Goal: Communication & Community: Answer question/provide support

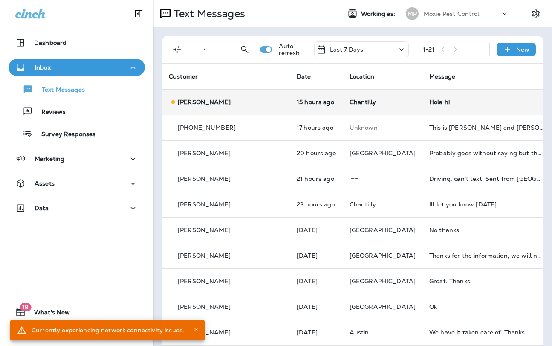
click at [429, 104] on div "Hola hi" at bounding box center [486, 102] width 114 height 7
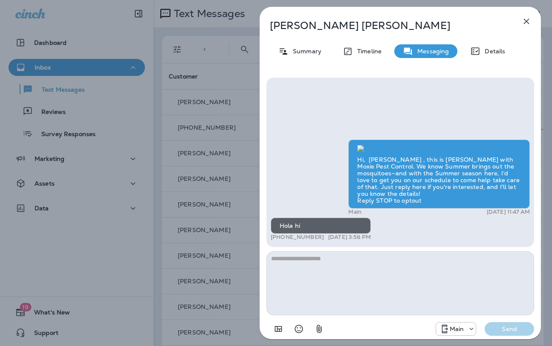
click at [208, 159] on div "Naomi Lindler Summary Timeline Messaging Details Hi, Naomi , this is Cameron wi…" at bounding box center [276, 173] width 552 height 346
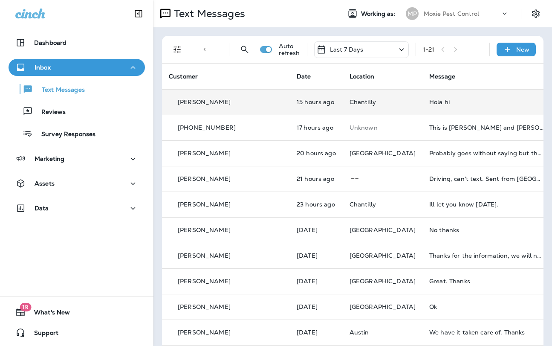
click at [423, 105] on td "Hola hi" at bounding box center [487, 102] width 128 height 26
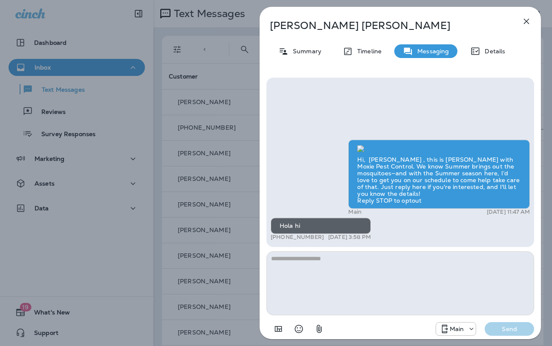
click at [326, 268] on textarea at bounding box center [401, 283] width 268 height 64
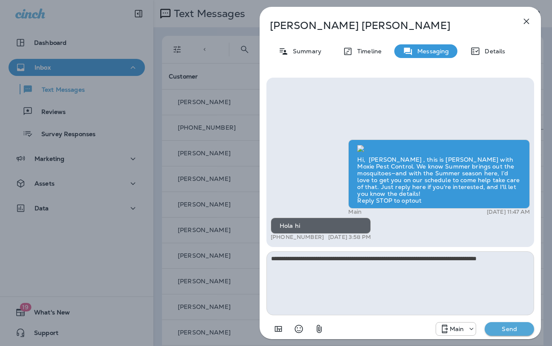
type textarea "**********"
click at [485, 322] on button "Send" at bounding box center [509, 329] width 49 height 14
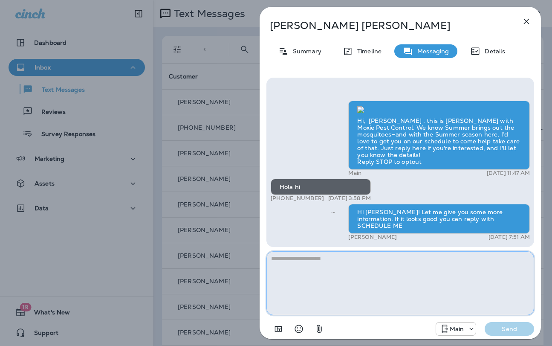
click at [291, 260] on textarea at bounding box center [401, 283] width 268 height 64
paste textarea "**********"
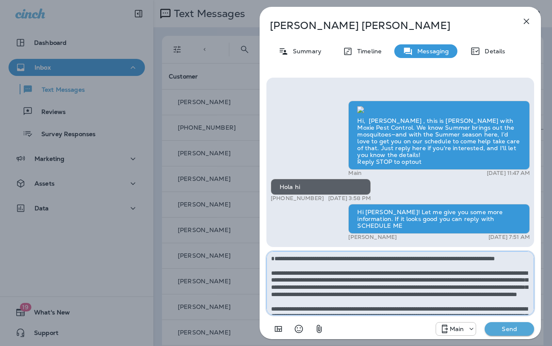
type textarea "**********"
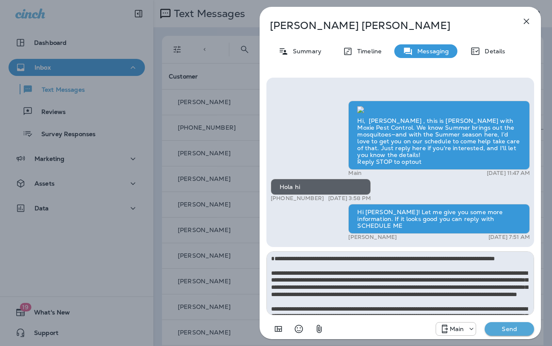
click at [515, 328] on p "Send" at bounding box center [510, 329] width 36 height 8
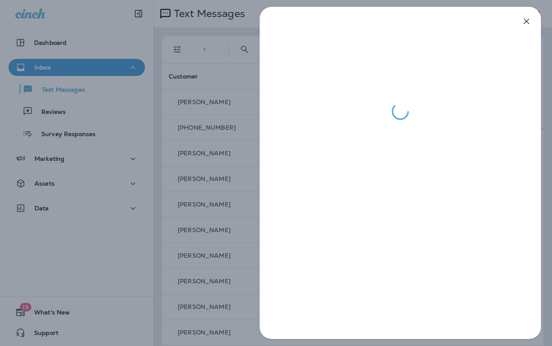
click at [214, 177] on div at bounding box center [276, 173] width 552 height 346
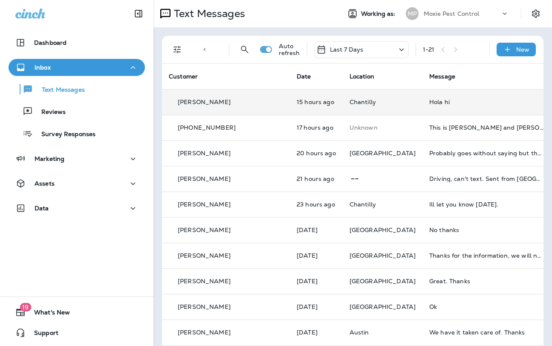
click at [429, 99] on div "Hola hi" at bounding box center [486, 102] width 114 height 7
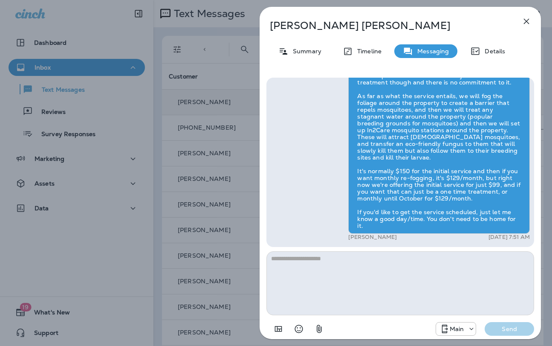
scroll to position [-84, 0]
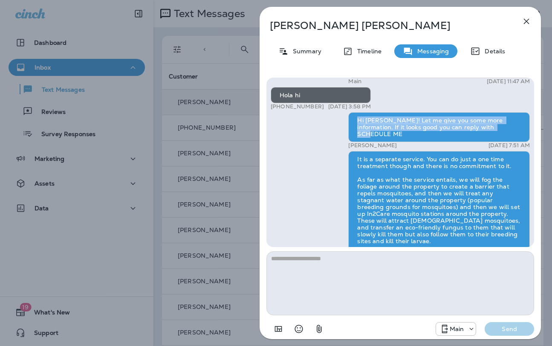
drag, startPoint x: 491, startPoint y: 149, endPoint x: 353, endPoint y: 143, distance: 138.3
click at [353, 142] on div "Hi [PERSON_NAME]! Let me give you some more information. If it looks good you c…" at bounding box center [439, 127] width 182 height 30
copy div "Hi [PERSON_NAME]! Let me give you some more information. If it looks good you c…"
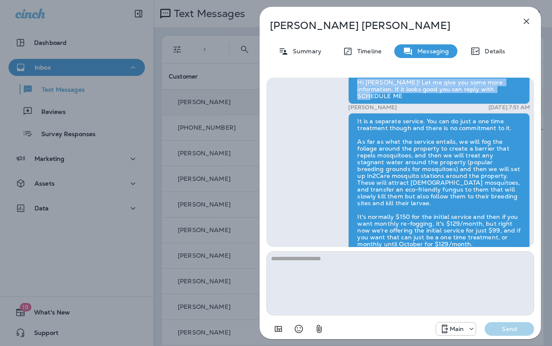
scroll to position [0, 0]
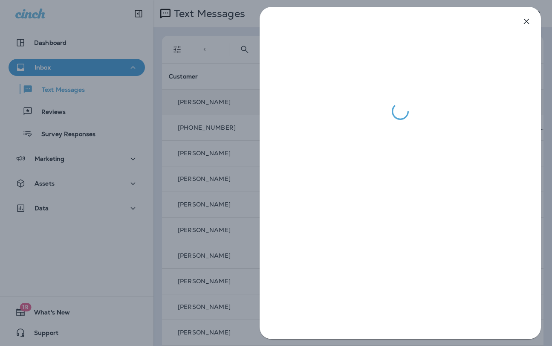
click at [235, 188] on div at bounding box center [276, 173] width 552 height 346
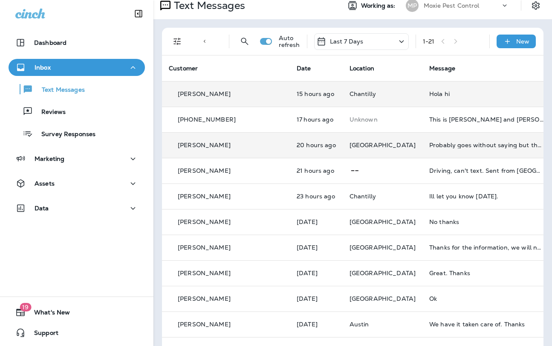
scroll to position [9, 0]
click at [429, 147] on div "Probably goes without saying but the pool is not stagnant water😊" at bounding box center [486, 144] width 114 height 7
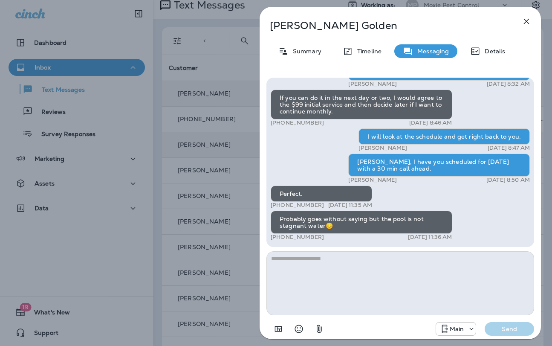
click at [242, 196] on div "[PERSON_NAME] Summary Timeline Messaging Details Hi [PERSON_NAME] , this is [PE…" at bounding box center [276, 173] width 552 height 346
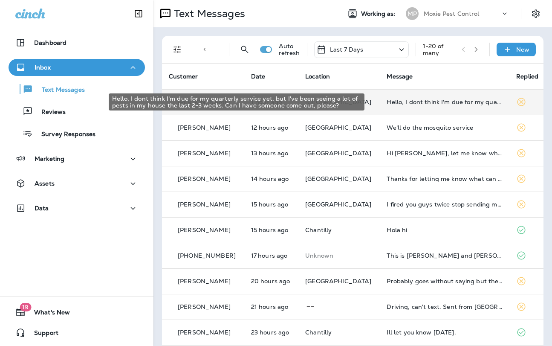
click at [417, 104] on div "Hello, I dont think I'm due for my quarterly service yet, but I've been seeing …" at bounding box center [445, 102] width 116 height 7
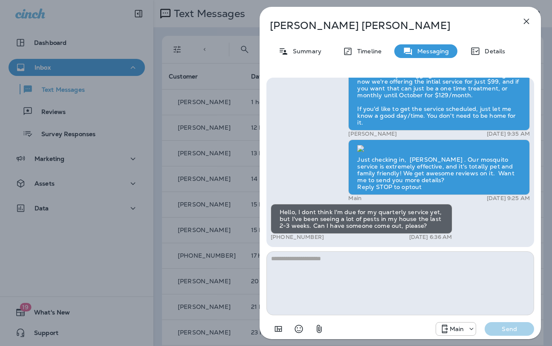
click at [334, 255] on textarea at bounding box center [401, 283] width 268 height 64
click at [234, 209] on div "[PERSON_NAME] Summary Timeline Messaging Details Get your lawn summer-ready wit…" at bounding box center [276, 173] width 552 height 346
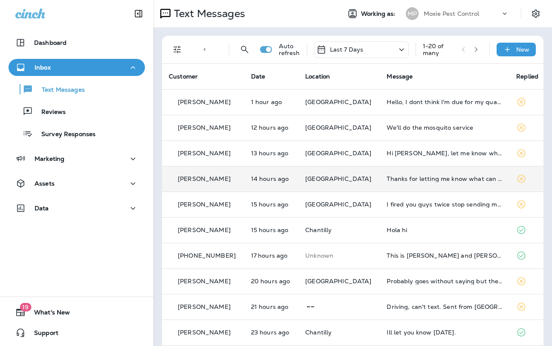
click at [390, 185] on td "Thanks for letting me know what can be done to keep from seeing rats in the yar…" at bounding box center [445, 179] width 130 height 26
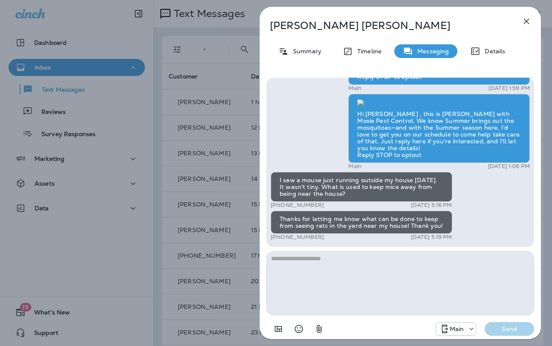
click at [260, 237] on div "Hello [PERSON_NAME], [PERSON_NAME] from Moxie Pest Control here, we're giving a…" at bounding box center [400, 207] width 281 height 273
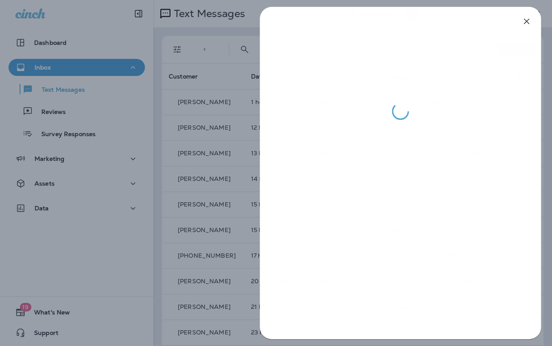
click at [214, 239] on div at bounding box center [276, 173] width 552 height 346
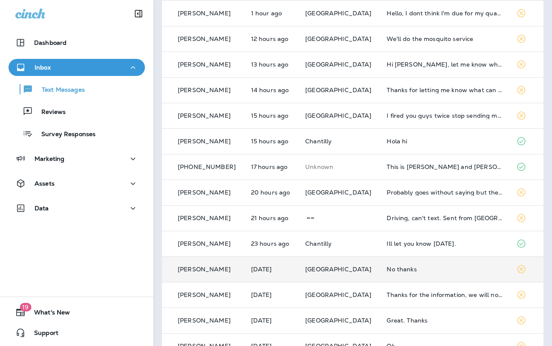
scroll to position [131, 0]
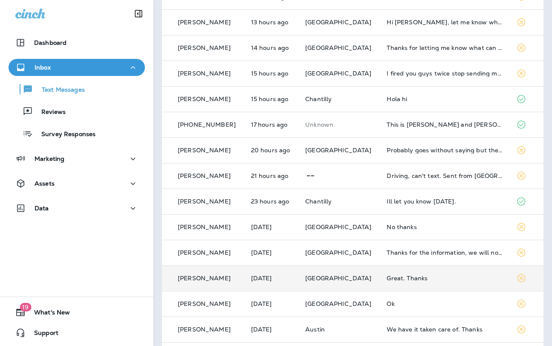
click at [391, 280] on div "Great. Thanks" at bounding box center [445, 278] width 116 height 7
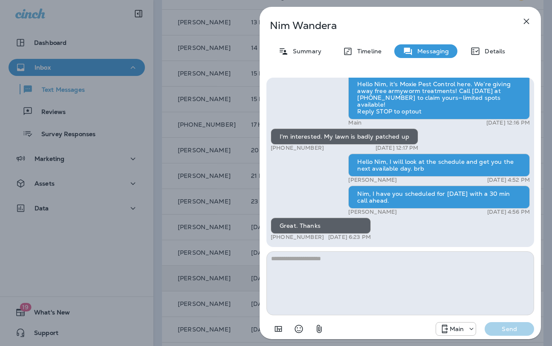
click at [246, 226] on div "[PERSON_NAME] Summary Timeline Messaging Details Hi, Nim , this is [PERSON_NAME…" at bounding box center [276, 173] width 552 height 346
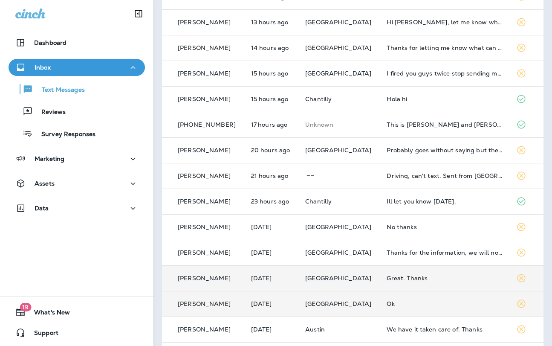
click at [387, 304] on div "Ok" at bounding box center [445, 303] width 116 height 7
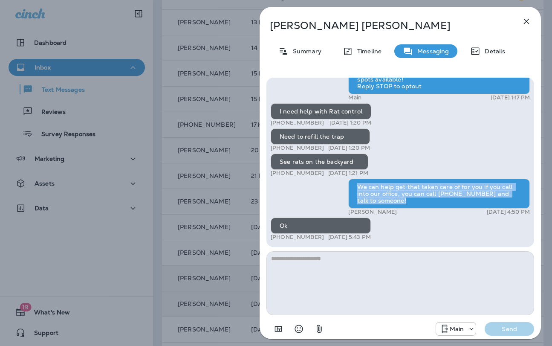
drag, startPoint x: 400, startPoint y: 206, endPoint x: 341, endPoint y: 188, distance: 62.1
copy div "We can help get that taken care of for you if you call into our office, you can…"
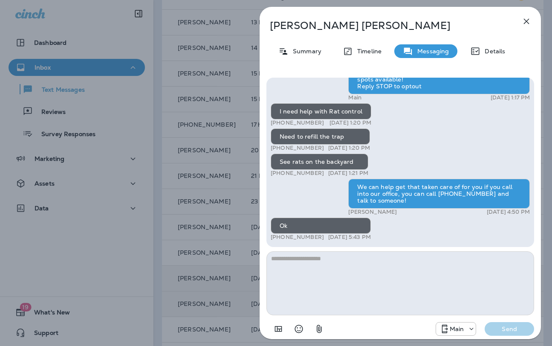
click at [244, 192] on div "[PERSON_NAME] Summary Timeline Messaging Details Hello [PERSON_NAME][DATE] from…" at bounding box center [276, 173] width 552 height 346
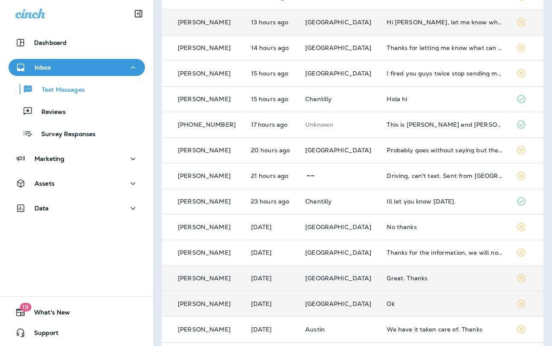
click at [409, 26] on td "Hi [PERSON_NAME], let me know what next week looks like to spray for mosquitoes" at bounding box center [445, 22] width 130 height 26
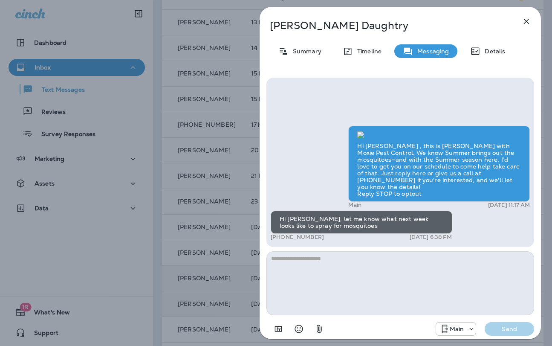
scroll to position [-4, 0]
click at [253, 201] on div "[PERSON_NAME] Summary Timeline Messaging Details Hi [PERSON_NAME] , this is [PE…" at bounding box center [276, 173] width 552 height 346
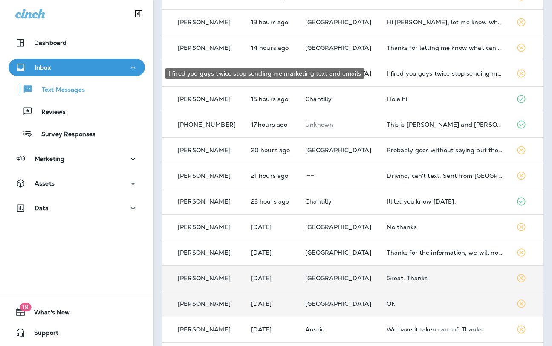
click at [408, 74] on div "I fired you guys twice stop sending me marketing text and emails" at bounding box center [445, 73] width 116 height 7
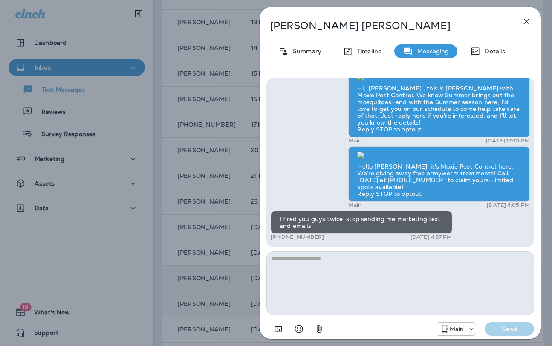
click at [212, 151] on div "[PERSON_NAME] Summary Timeline Messaging Details Hi, [PERSON_NAME] , this is [P…" at bounding box center [276, 173] width 552 height 346
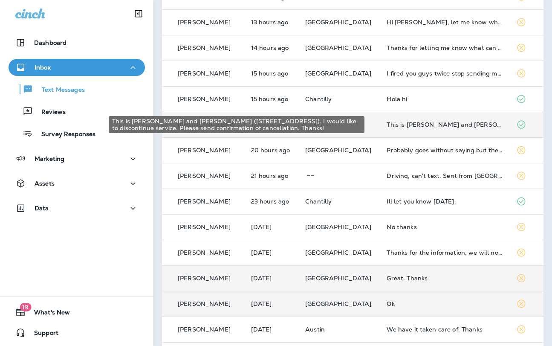
click at [394, 125] on div "This is [PERSON_NAME] and [PERSON_NAME] ([STREET_ADDRESS]). I would like to dis…" at bounding box center [445, 124] width 116 height 7
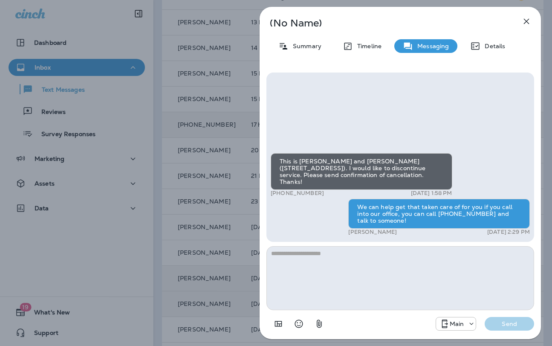
click at [212, 166] on div "(No Name) Summary Timeline Messaging Details This is [PERSON_NAME] and [PERSON_…" at bounding box center [276, 173] width 552 height 346
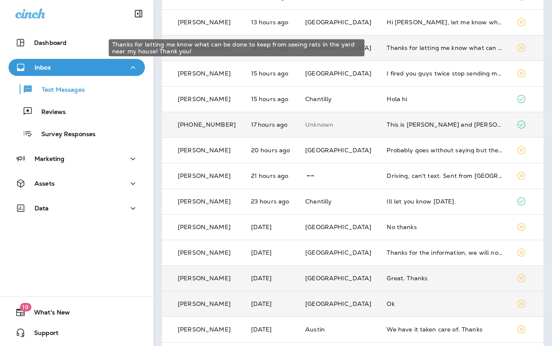
click at [402, 51] on div "Thanks for letting me know what can be done to keep from seeing rats in the yar…" at bounding box center [445, 47] width 116 height 7
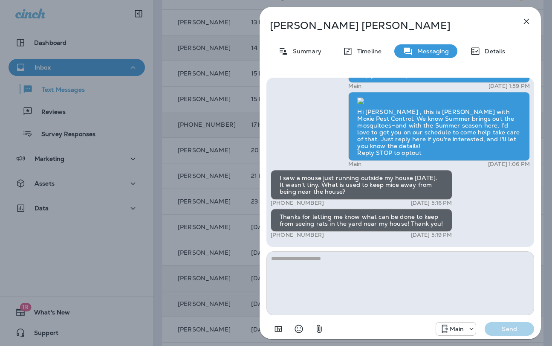
click at [314, 275] on textarea at bounding box center [401, 283] width 268 height 64
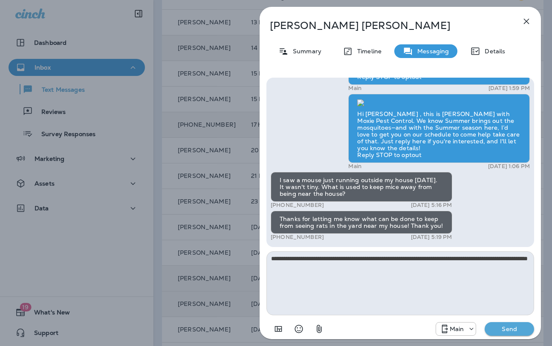
type textarea "**********"
click at [496, 329] on p "Send" at bounding box center [510, 329] width 36 height 8
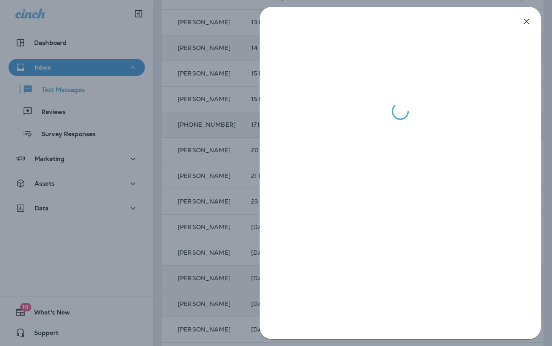
click at [199, 122] on div at bounding box center [276, 173] width 552 height 346
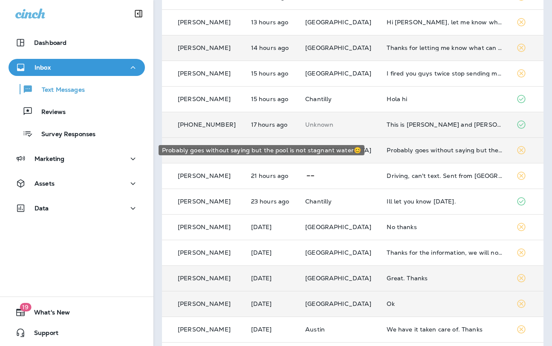
click at [400, 150] on div "Probably goes without saying but the pool is not stagnant water😊" at bounding box center [445, 150] width 116 height 7
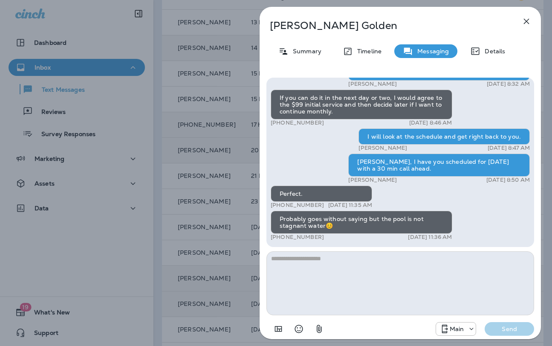
click at [238, 178] on div "[PERSON_NAME] Summary Timeline Messaging Details Hi [PERSON_NAME] , this is [PE…" at bounding box center [276, 173] width 552 height 346
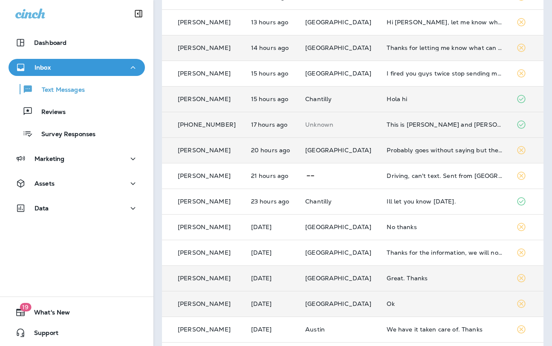
click at [390, 101] on div "Hola hi" at bounding box center [445, 99] width 116 height 7
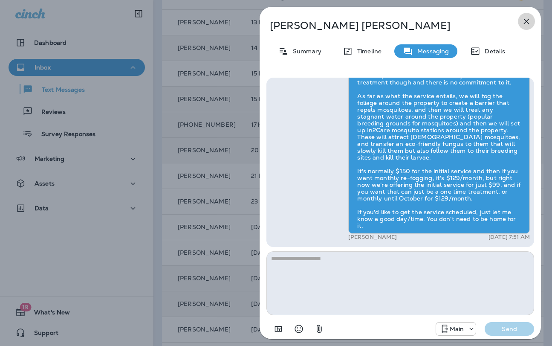
click at [527, 21] on icon "button" at bounding box center [527, 22] width 6 height 6
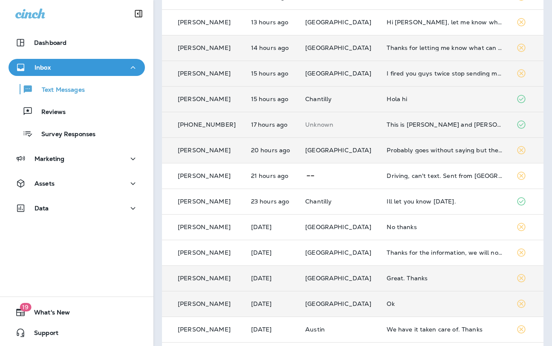
click at [426, 80] on td "I fired you guys twice stop sending me marketing text and emails" at bounding box center [445, 74] width 130 height 26
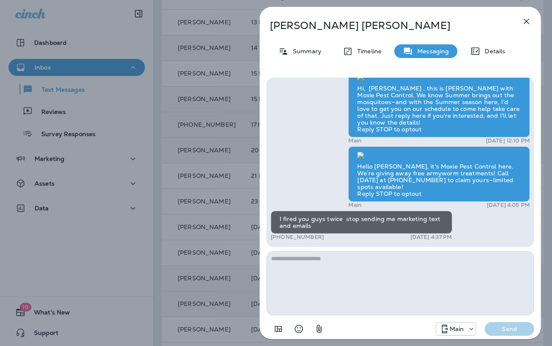
click at [528, 21] on icon "button" at bounding box center [527, 21] width 10 height 10
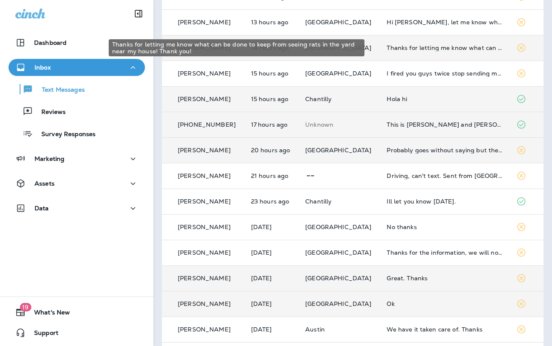
click at [420, 49] on div "Thanks for letting me know what can be done to keep from seeing rats in the yar…" at bounding box center [445, 47] width 116 height 7
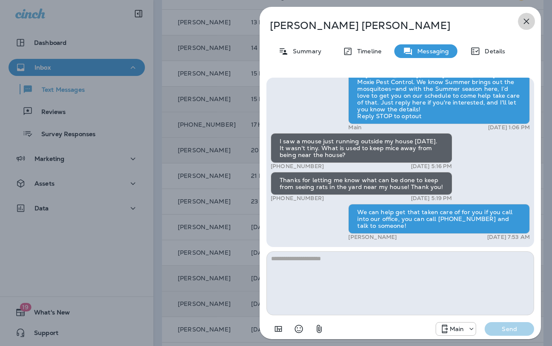
click at [525, 23] on icon "button" at bounding box center [527, 21] width 10 height 10
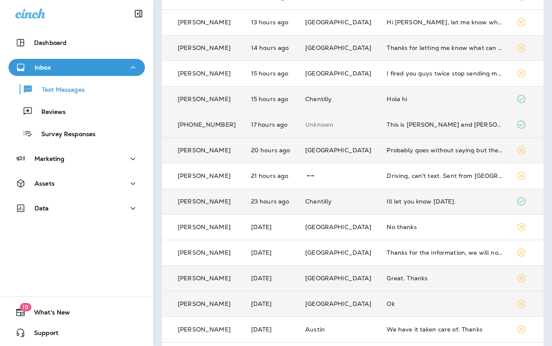
click at [406, 203] on div "Ill let you know [DATE]." at bounding box center [445, 201] width 116 height 7
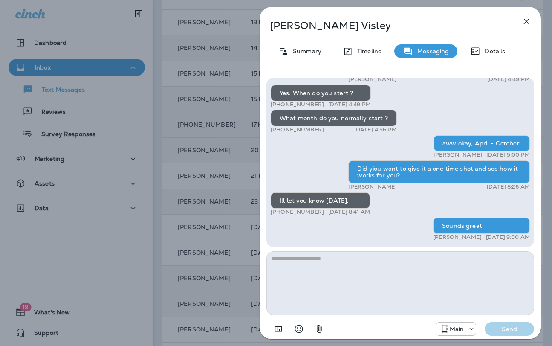
click at [527, 22] on icon "button" at bounding box center [527, 21] width 10 height 10
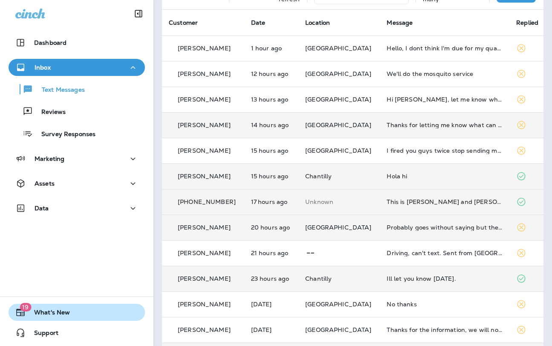
scroll to position [52, 0]
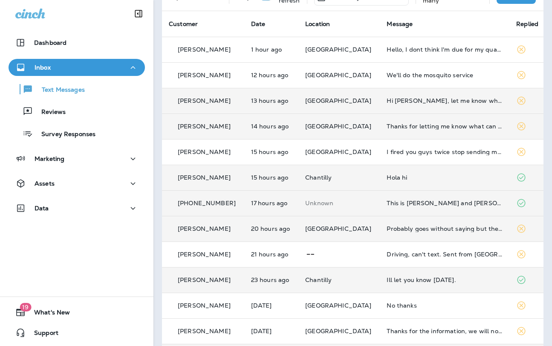
click at [408, 105] on td "Hi [PERSON_NAME], let me know what next week looks like to spray for mosquitoes" at bounding box center [445, 101] width 130 height 26
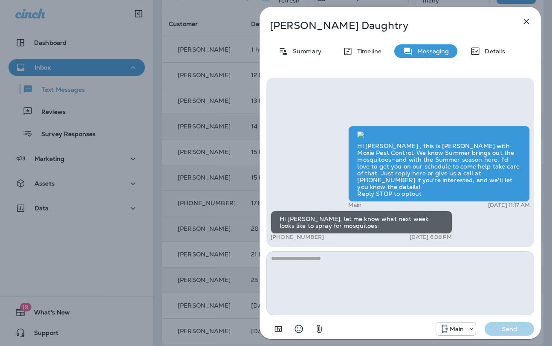
click at [344, 255] on textarea at bounding box center [401, 283] width 268 height 64
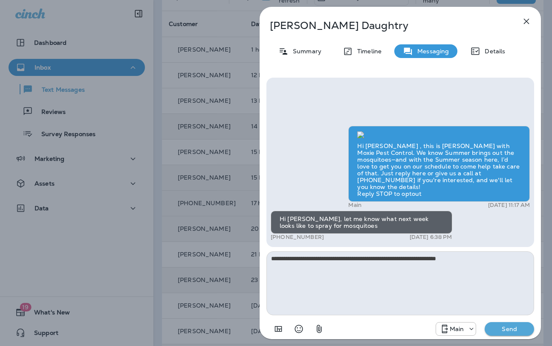
type textarea "**********"
click at [485, 322] on button "Send" at bounding box center [509, 329] width 49 height 14
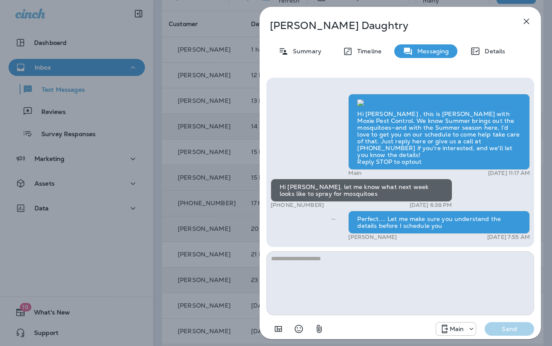
type textarea "**********"
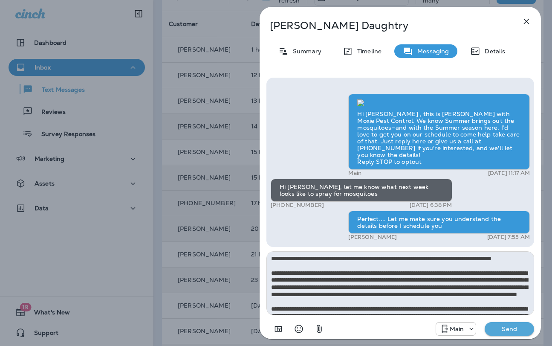
click at [501, 330] on p "Send" at bounding box center [510, 329] width 36 height 8
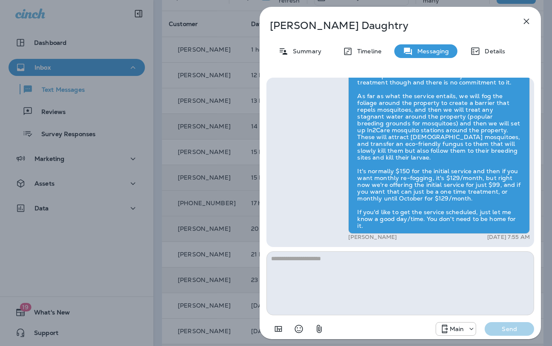
click at [236, 165] on div "[PERSON_NAME] Summary Timeline Messaging Details Hi [PERSON_NAME] , this is [PE…" at bounding box center [276, 173] width 552 height 346
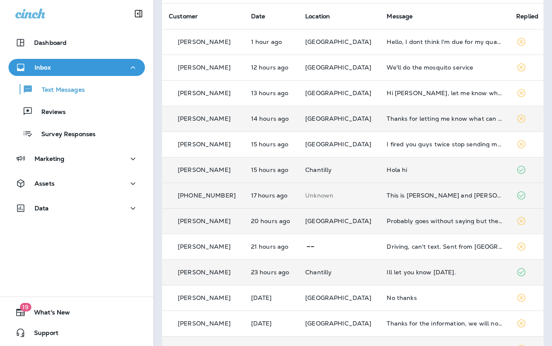
scroll to position [62, 0]
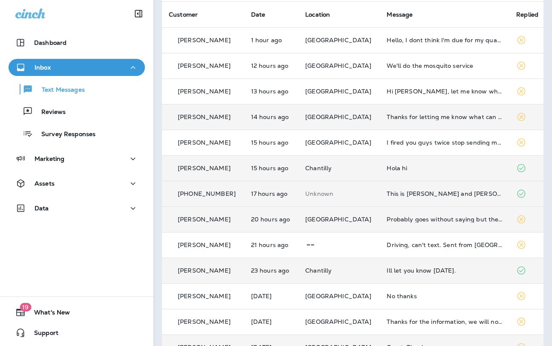
click at [411, 121] on td "Thanks for letting me know what can be done to keep from seeing rats in the yar…" at bounding box center [445, 117] width 130 height 26
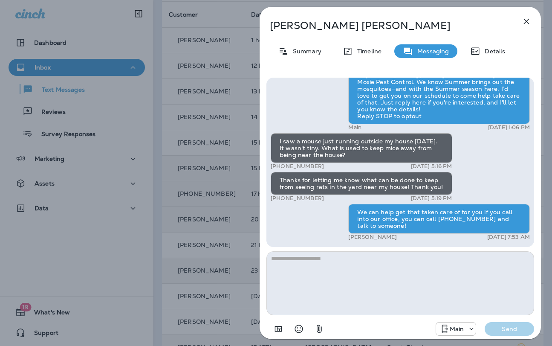
click at [224, 173] on div "[PERSON_NAME] Summary Timeline Messaging Details Hello [PERSON_NAME], [PERSON_N…" at bounding box center [276, 173] width 552 height 346
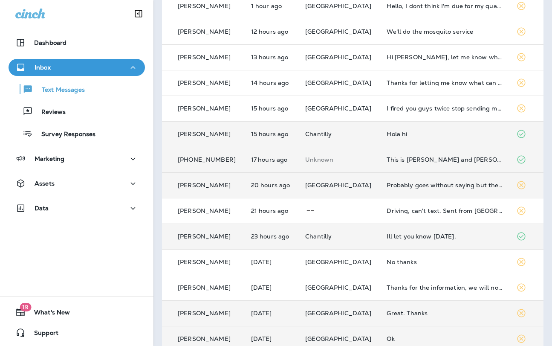
scroll to position [133, 0]
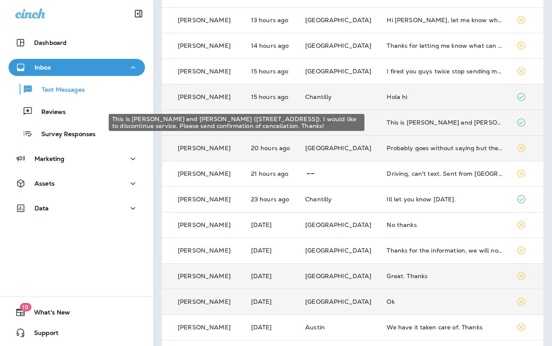
click at [418, 125] on div "This is [PERSON_NAME] and [PERSON_NAME] ([STREET_ADDRESS]). I would like to dis…" at bounding box center [445, 122] width 116 height 7
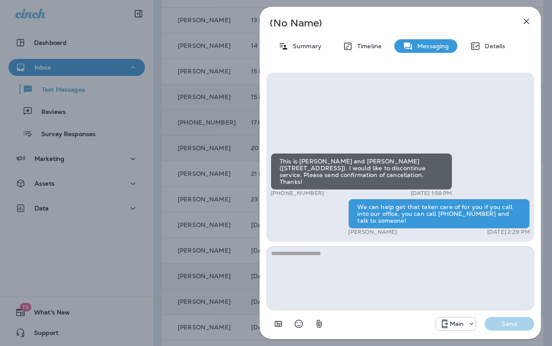
click at [256, 172] on div "(No Name) Summary Timeline Messaging Details This is [PERSON_NAME] and [PERSON_…" at bounding box center [401, 173] width 304 height 346
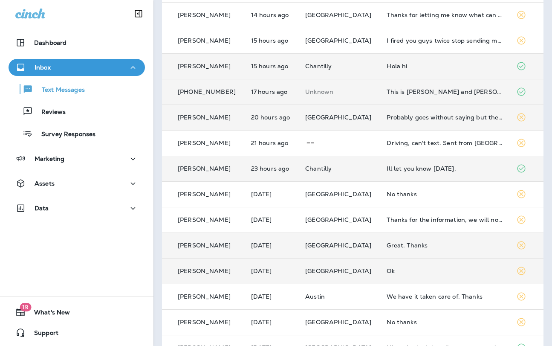
scroll to position [203, 0]
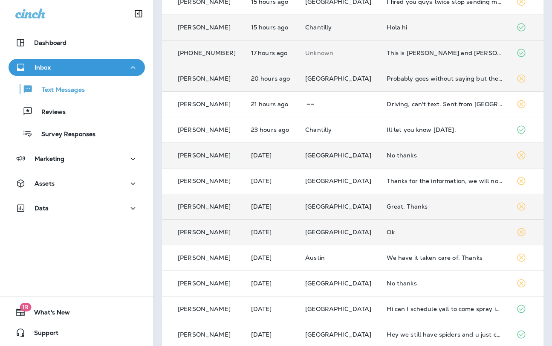
click at [404, 158] on div "No thanks" at bounding box center [445, 155] width 116 height 7
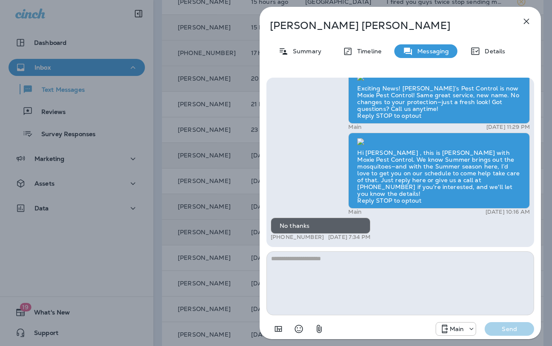
click at [207, 155] on div "[PERSON_NAME] Summary Timeline Messaging Details Exciting News! [PERSON_NAME]’s…" at bounding box center [276, 173] width 552 height 346
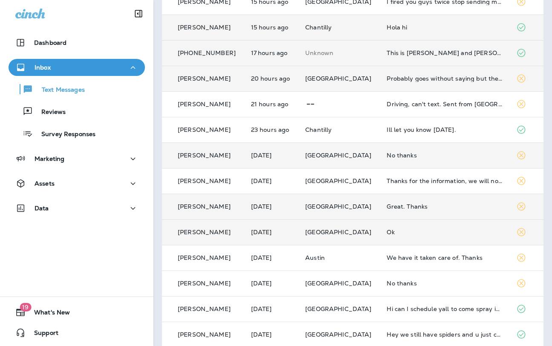
click at [401, 206] on div "Great. Thanks" at bounding box center [445, 206] width 116 height 7
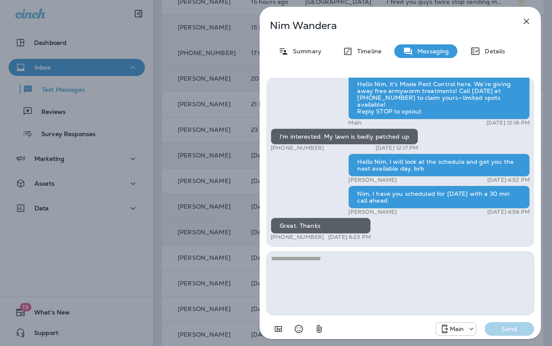
drag, startPoint x: 243, startPoint y: 239, endPoint x: 248, endPoint y: 238, distance: 4.8
click at [244, 239] on div "[PERSON_NAME] Summary Timeline Messaging Details Hi, Nim , this is [PERSON_NAME…" at bounding box center [276, 173] width 552 height 346
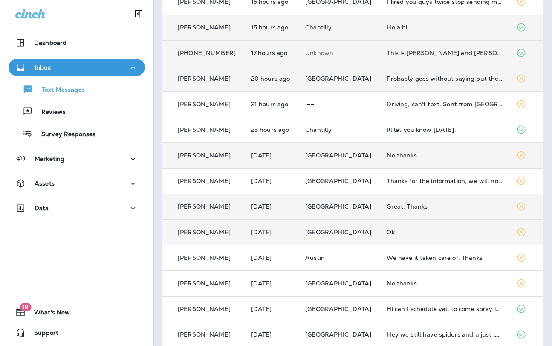
click at [401, 237] on td "Ok" at bounding box center [445, 232] width 130 height 26
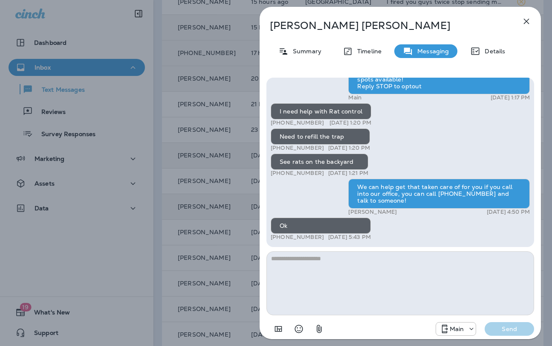
click at [246, 214] on div "[PERSON_NAME] Summary Timeline Messaging Details Hello [PERSON_NAME][DATE] from…" at bounding box center [276, 173] width 552 height 346
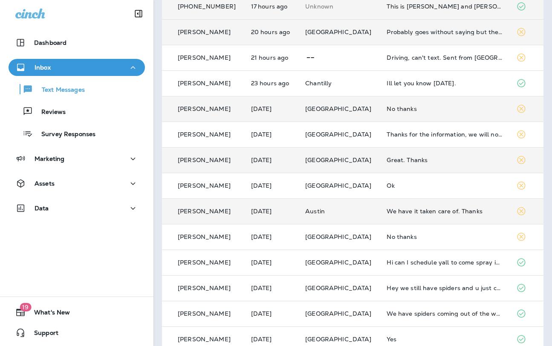
scroll to position [264, 0]
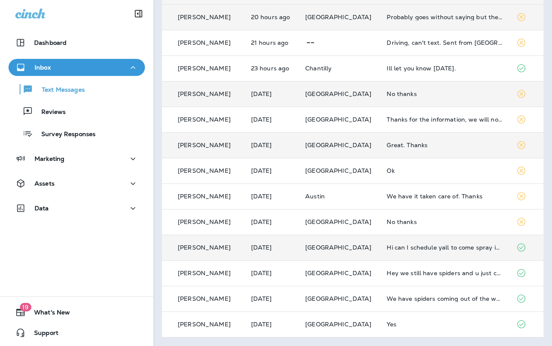
click at [429, 249] on div "Hi can I schedule yall to come spray inside" at bounding box center [445, 247] width 116 height 7
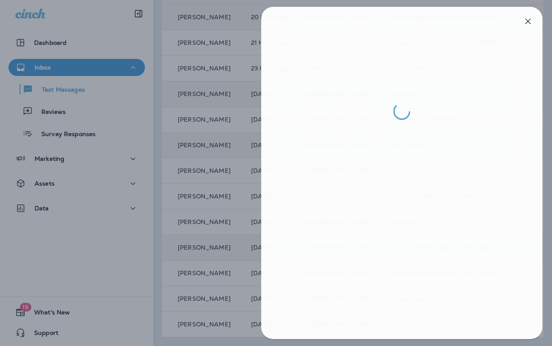
click at [218, 224] on div at bounding box center [278, 173] width 552 height 346
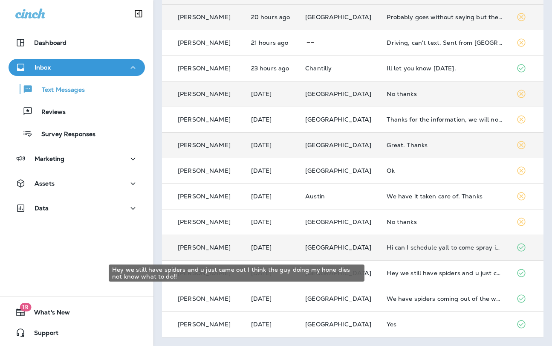
click at [417, 274] on div "Hey we still have spiders and u just came out I think the guy doing my hone die…" at bounding box center [445, 273] width 116 height 7
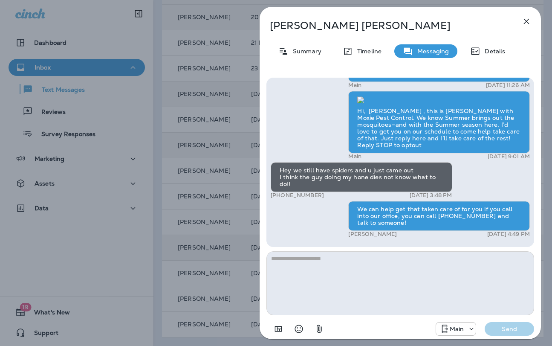
click at [231, 203] on div "[PERSON_NAME] Summary Timeline Messaging Details Exciting News! [PERSON_NAME]’s…" at bounding box center [276, 173] width 552 height 346
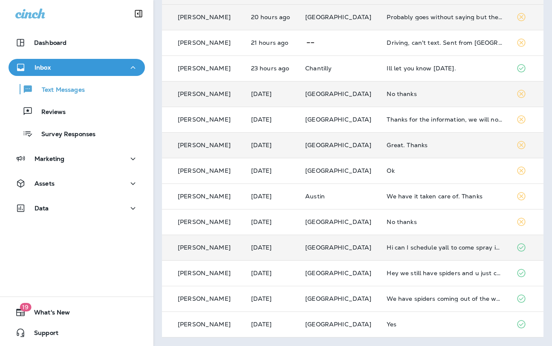
click at [423, 297] on div "We have spiders coming out of the woodwork!" at bounding box center [445, 298] width 116 height 7
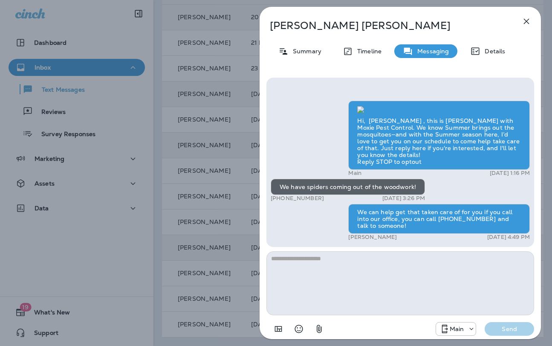
click at [237, 185] on div "[PERSON_NAME] Summary Timeline Messaging Details Hi, [PERSON_NAME] , this is [P…" at bounding box center [276, 173] width 552 height 346
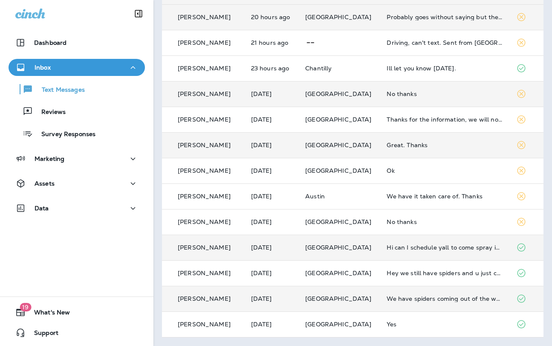
click at [395, 296] on div "We have spiders coming out of the woodwork!" at bounding box center [445, 298] width 116 height 7
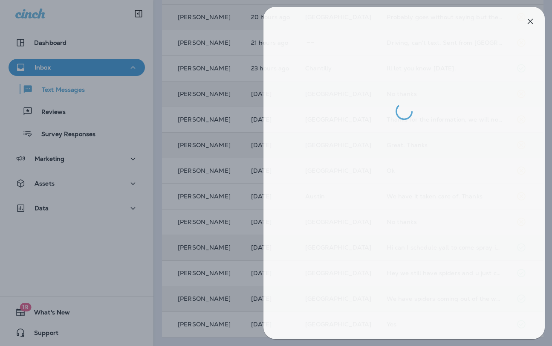
click at [227, 195] on div at bounding box center [280, 173] width 552 height 346
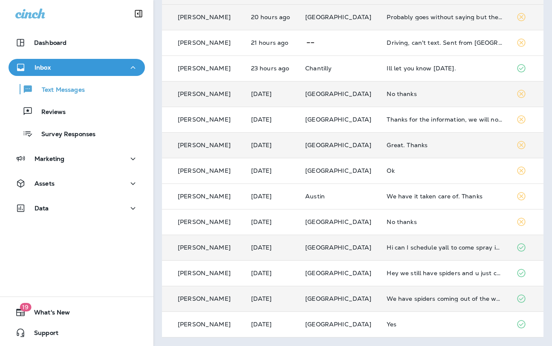
click at [403, 295] on div "We have spiders coming out of the woodwork!" at bounding box center [445, 298] width 116 height 7
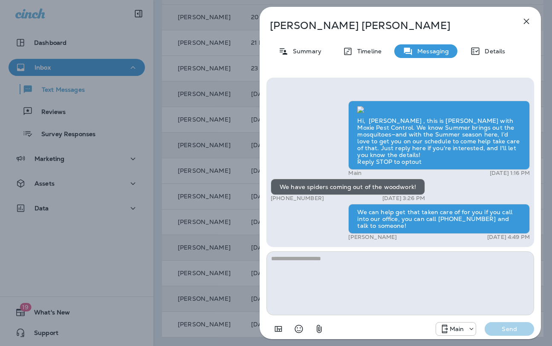
click at [355, 258] on textarea at bounding box center [401, 283] width 268 height 64
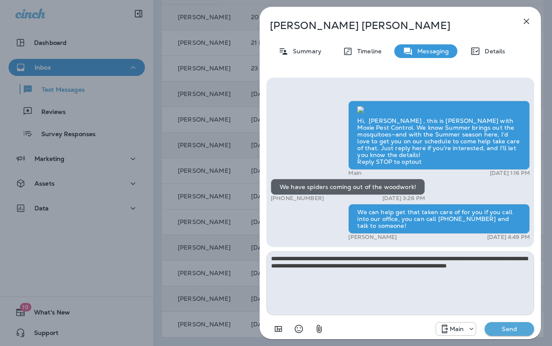
type textarea "**********"
click at [485, 322] on button "Send" at bounding box center [509, 329] width 49 height 14
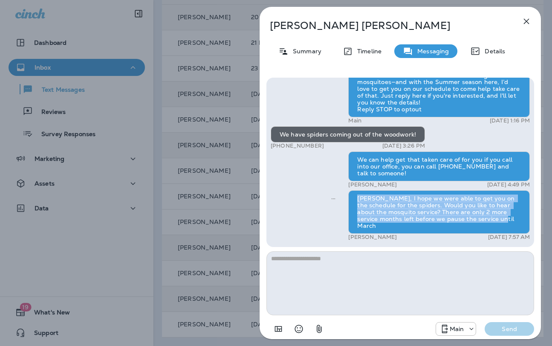
drag, startPoint x: 489, startPoint y: 227, endPoint x: 346, endPoint y: 206, distance: 144.4
click at [346, 206] on div "Hi, [PERSON_NAME] , this is [PERSON_NAME] with Moxie Pest Control. We know Summ…" at bounding box center [400, 145] width 259 height 194
copy div "[PERSON_NAME], I hope we were able to get you on the schedule for the spiders. …"
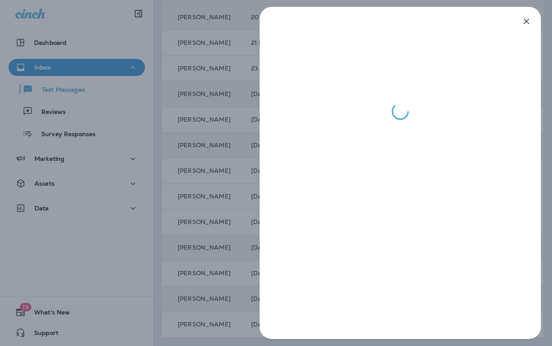
click at [207, 174] on div at bounding box center [276, 173] width 552 height 346
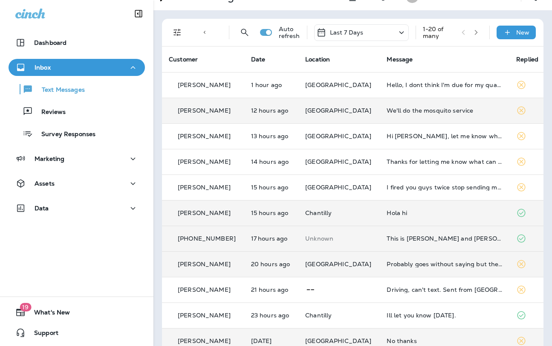
scroll to position [23, 0]
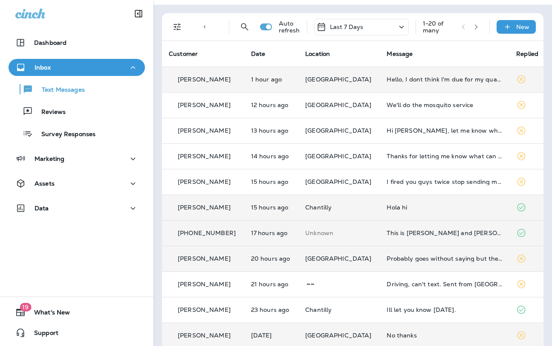
click at [414, 83] on td "Hello, I dont think I'm due for my quarterly service yet, but I've been seeing …" at bounding box center [445, 80] width 130 height 26
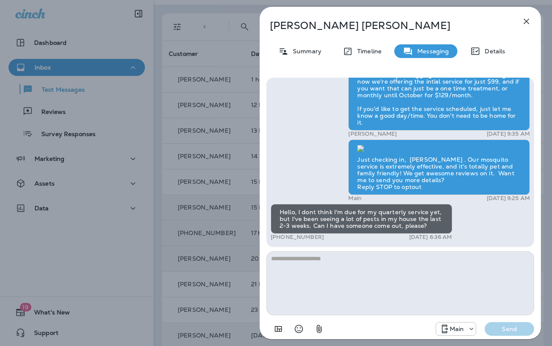
click at [217, 148] on div "[PERSON_NAME] Summary Timeline Messaging Details Get your lawn summer-ready wit…" at bounding box center [276, 173] width 552 height 346
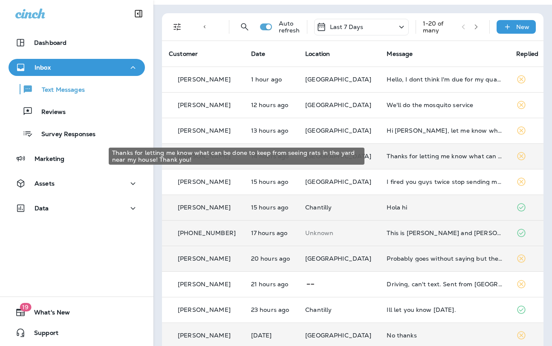
click at [403, 159] on div "Thanks for letting me know what can be done to keep from seeing rats in the yar…" at bounding box center [445, 156] width 116 height 7
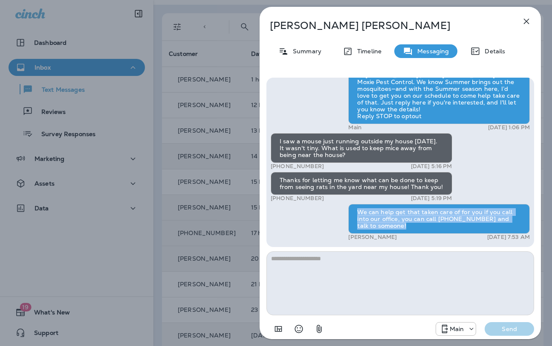
drag, startPoint x: 386, startPoint y: 228, endPoint x: 354, endPoint y: 212, distance: 36.2
click at [354, 212] on div "We can help get that taken care of for you if you call into our office, you can…" at bounding box center [439, 219] width 182 height 30
copy div "We can help get that taken care of for you if you call into our office, you can…"
click at [94, 122] on div "[PERSON_NAME] Summary Timeline Messaging Details Hello [PERSON_NAME], [PERSON_N…" at bounding box center [276, 173] width 552 height 346
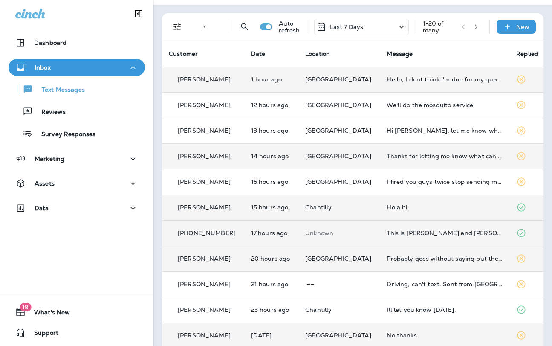
click at [419, 83] on td "Hello, I dont think I'm due for my quarterly service yet, but I've been seeing …" at bounding box center [445, 80] width 130 height 26
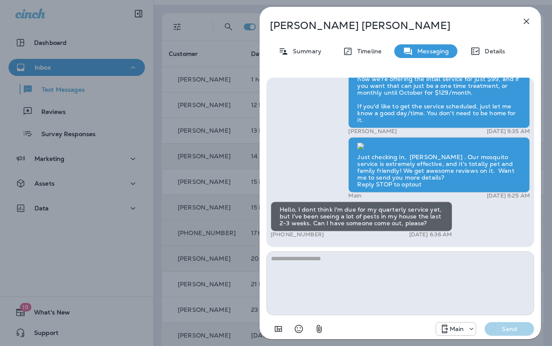
click at [321, 273] on textarea at bounding box center [401, 283] width 268 height 64
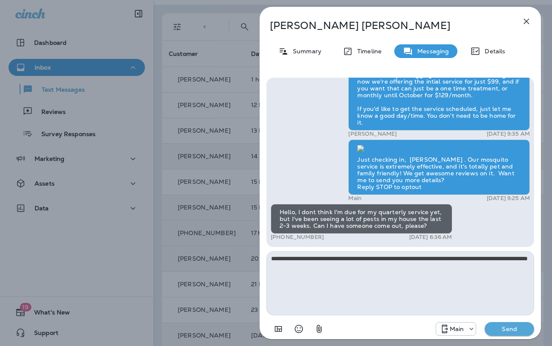
type textarea "**********"
click at [502, 328] on p "Send" at bounding box center [510, 329] width 36 height 8
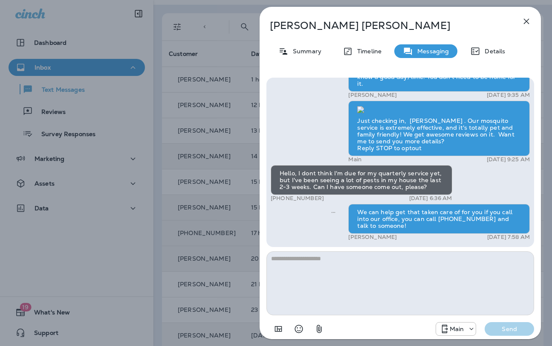
click at [252, 182] on div "[PERSON_NAME] Summary Timeline Messaging Details Get your lawn summer-ready wit…" at bounding box center [401, 173] width 304 height 346
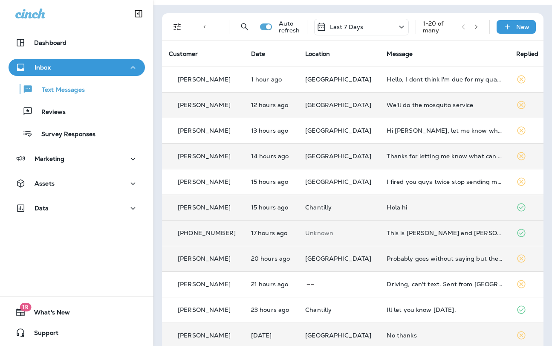
click at [405, 107] on div "We'll do the mosquito service" at bounding box center [445, 104] width 116 height 7
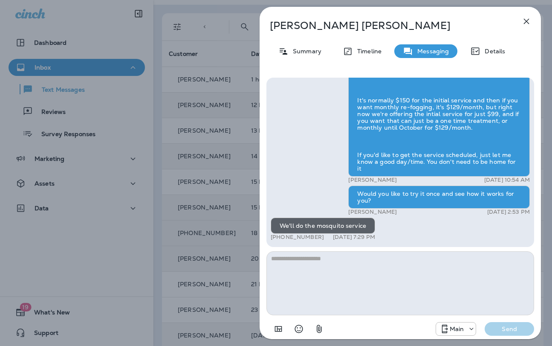
click at [361, 261] on textarea at bounding box center [401, 283] width 268 height 64
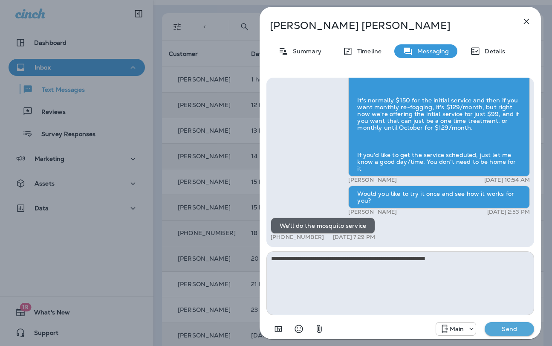
type textarea "**********"
click at [485, 322] on button "Send" at bounding box center [509, 329] width 49 height 14
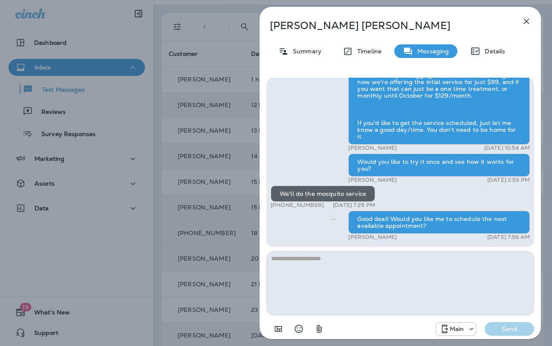
drag, startPoint x: 321, startPoint y: 205, endPoint x: 278, endPoint y: 204, distance: 42.7
click at [278, 204] on div "+1 (501) 529-4006 [DATE] 7:29 PM" at bounding box center [323, 205] width 104 height 7
copy p "[PHONE_NUMBER]"
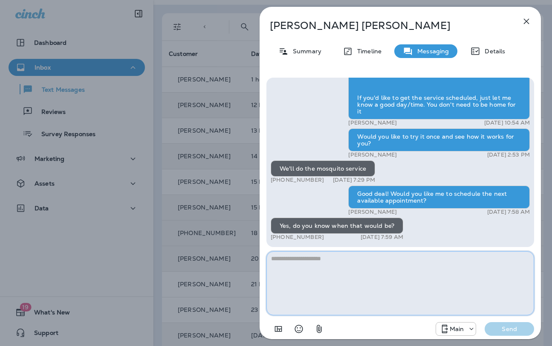
click at [336, 267] on textarea at bounding box center [401, 283] width 268 height 64
type textarea "**********"
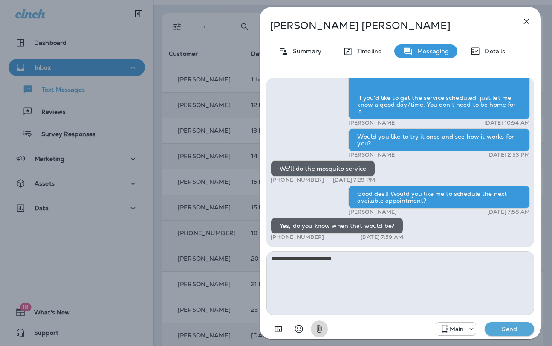
click at [485, 322] on button "Send" at bounding box center [509, 329] width 49 height 14
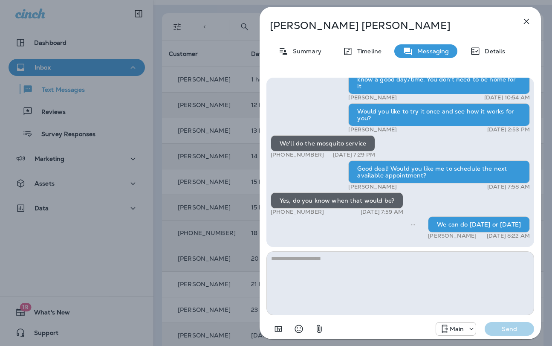
click at [218, 180] on div "[PERSON_NAME] Summary Timeline Messaging Details Prepare for the unpredictable …" at bounding box center [276, 173] width 552 height 346
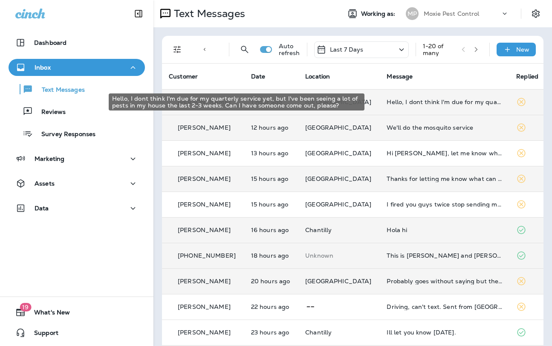
click at [409, 100] on div "Hello, I dont think I'm due for my quarterly service yet, but I've been seeing …" at bounding box center [445, 102] width 116 height 7
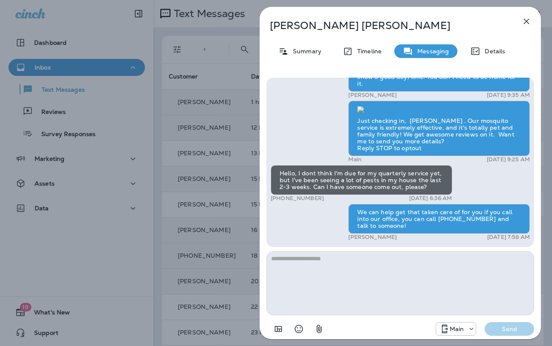
click at [215, 182] on div "[PERSON_NAME] Summary Timeline Messaging Details Get your lawn summer-ready wit…" at bounding box center [276, 173] width 552 height 346
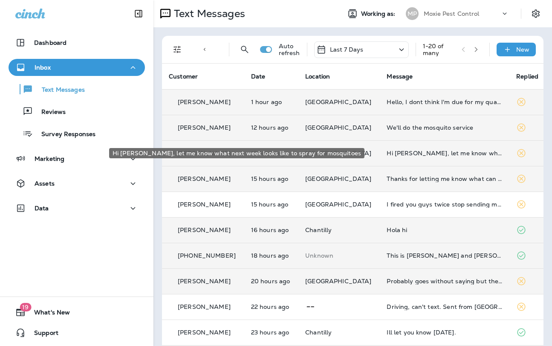
click at [393, 154] on div "Hi [PERSON_NAME], let me know what next week looks like to spray for mosquitoes" at bounding box center [445, 153] width 116 height 7
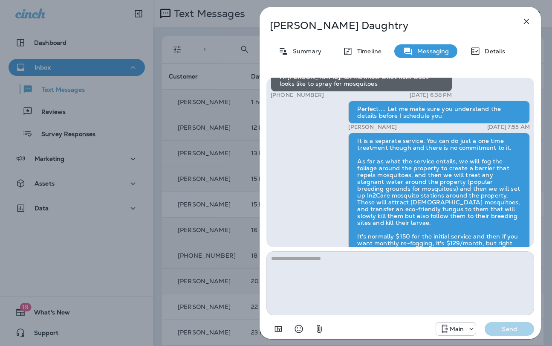
scroll to position [0, 0]
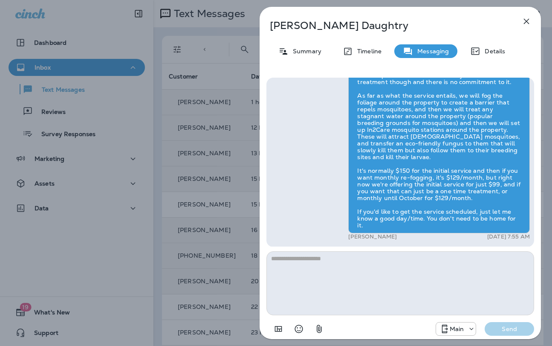
click at [226, 163] on div "[PERSON_NAME] Summary Timeline Messaging Details Hi [PERSON_NAME] , this is [PE…" at bounding box center [276, 173] width 552 height 346
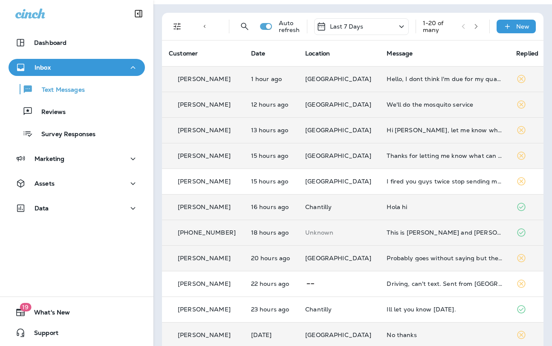
scroll to position [41, 0]
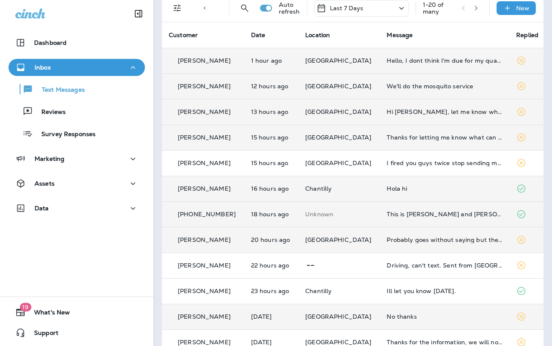
click at [399, 118] on td "Hi [PERSON_NAME], let me know what next week looks like to spray for mosquitoes" at bounding box center [445, 112] width 130 height 26
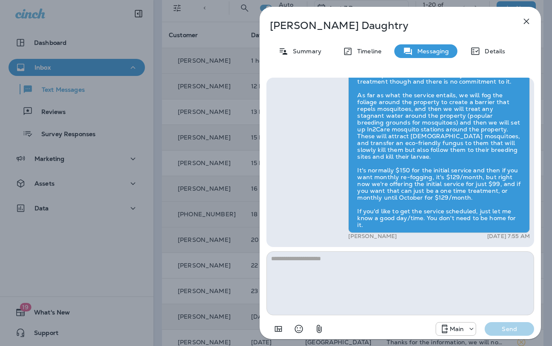
click at [226, 209] on div "[PERSON_NAME] Summary Timeline Messaging Details Hi [PERSON_NAME] , this is [PE…" at bounding box center [276, 173] width 552 height 346
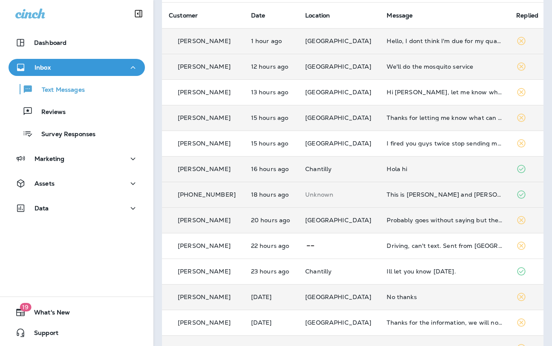
scroll to position [70, 0]
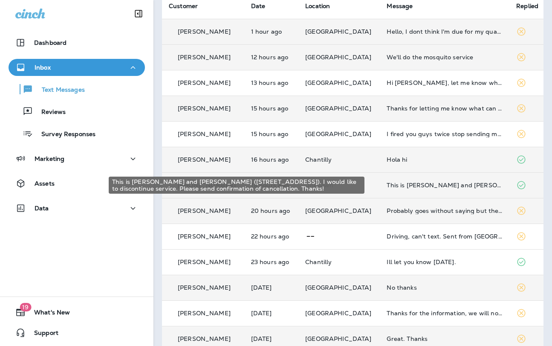
click at [392, 188] on div "This is [PERSON_NAME] and [PERSON_NAME] ([STREET_ADDRESS]). I would like to dis…" at bounding box center [445, 185] width 116 height 7
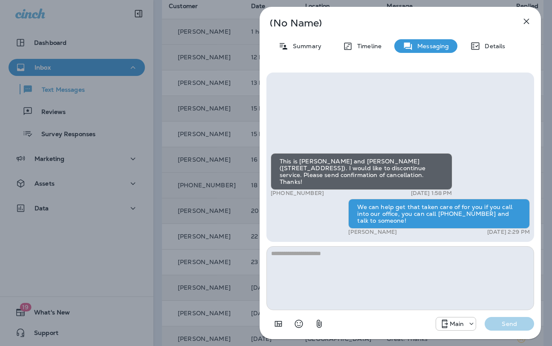
click at [207, 190] on div "(No Name) Summary Timeline Messaging Details This is [PERSON_NAME] and [PERSON_…" at bounding box center [276, 173] width 552 height 346
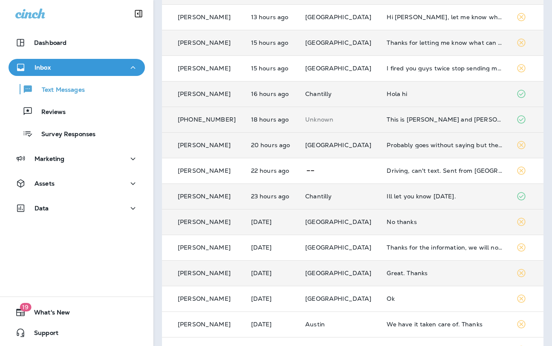
scroll to position [141, 0]
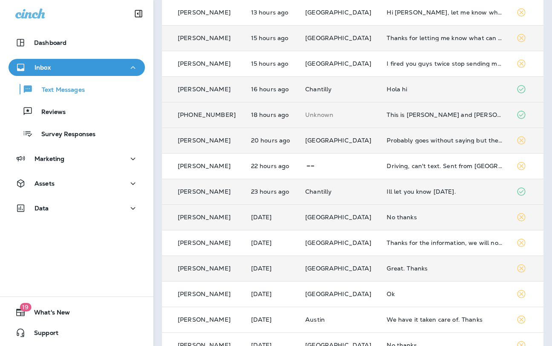
click at [414, 193] on div "Ill let you know [DATE]." at bounding box center [445, 191] width 116 height 7
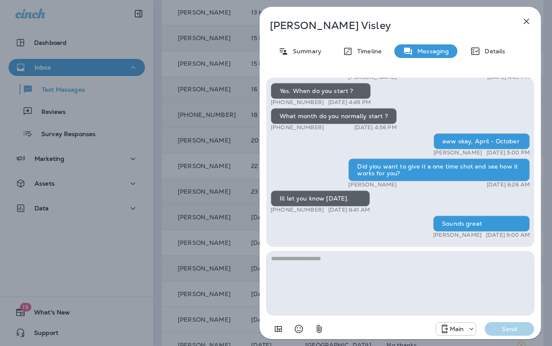
click at [362, 271] on textarea at bounding box center [401, 283] width 268 height 64
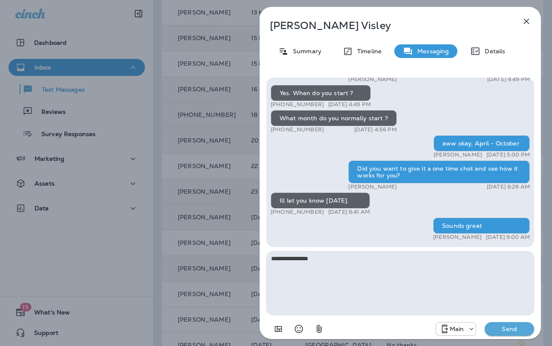
click at [298, 28] on p "[PERSON_NAME]" at bounding box center [386, 26] width 233 height 12
click at [296, 29] on p "[PERSON_NAME]" at bounding box center [386, 26] width 233 height 12
click at [296, 27] on p "[PERSON_NAME]" at bounding box center [386, 26] width 233 height 12
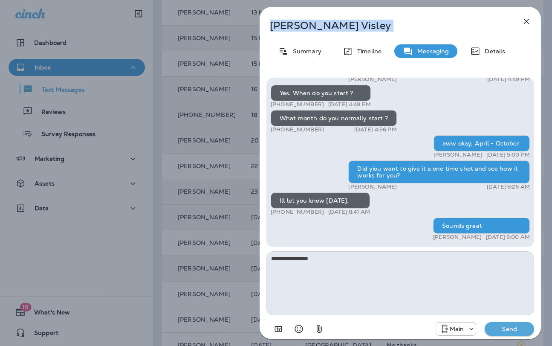
click at [296, 27] on p "[PERSON_NAME]" at bounding box center [386, 26] width 233 height 12
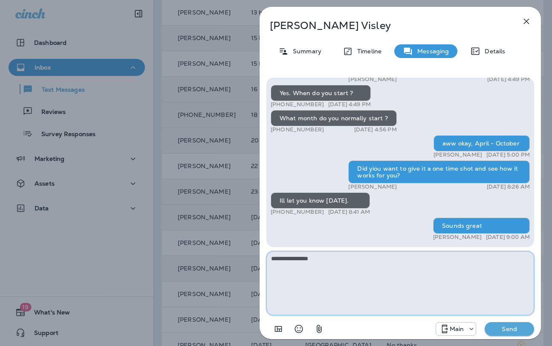
click at [344, 259] on textarea "**********" at bounding box center [401, 283] width 268 height 64
type textarea "**********"
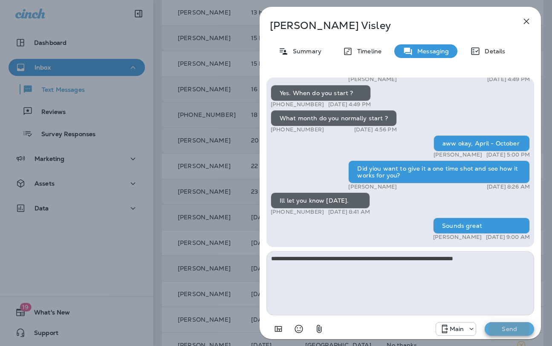
click at [485, 322] on button "Send" at bounding box center [509, 329] width 49 height 14
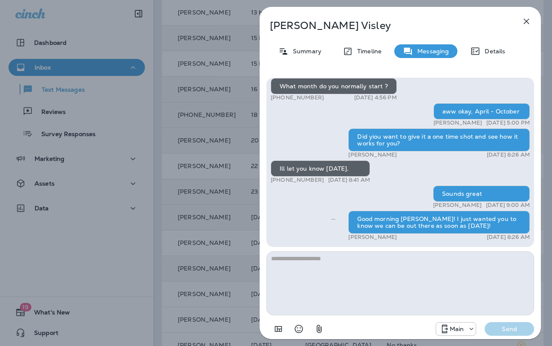
click at [235, 170] on div "[PERSON_NAME] Summary Timeline Messaging Details Hi [PERSON_NAME] , this is [PE…" at bounding box center [276, 173] width 552 height 346
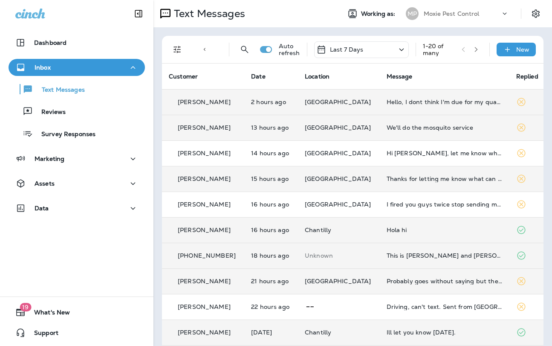
click at [392, 125] on div "We'll do the mosquito service" at bounding box center [445, 127] width 116 height 7
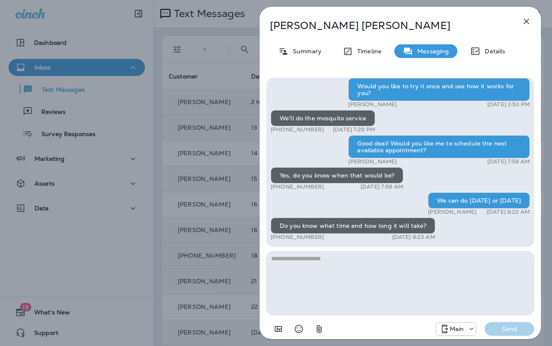
click at [394, 270] on textarea at bounding box center [401, 283] width 268 height 64
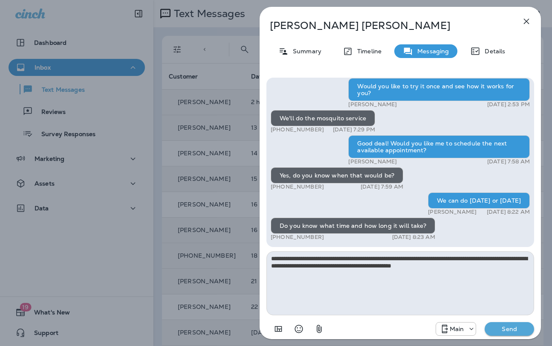
type textarea "**********"
click at [485, 322] on button "Send" at bounding box center [509, 329] width 49 height 14
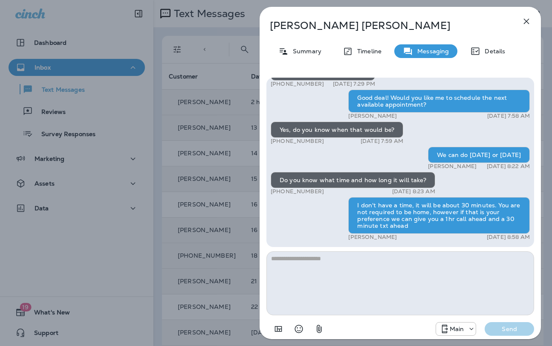
click at [212, 84] on div "[PERSON_NAME] Summary Timeline Messaging Details Prepare for the unpredictable …" at bounding box center [276, 173] width 552 height 346
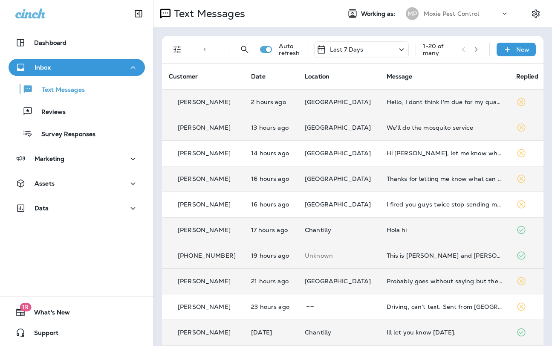
click at [406, 107] on td "Hello, I dont think I'm due for my quarterly service yet, but I've been seeing …" at bounding box center [445, 102] width 130 height 26
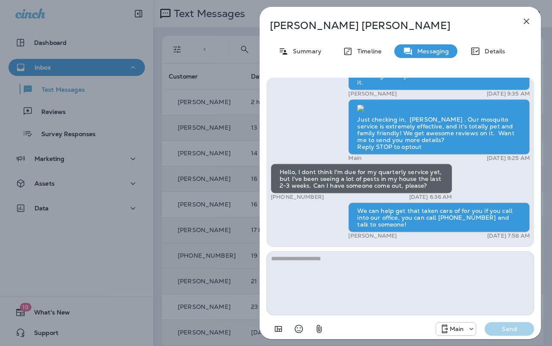
drag, startPoint x: 199, startPoint y: 159, endPoint x: 211, endPoint y: 154, distance: 12.8
click at [200, 159] on div "[PERSON_NAME] Summary Timeline Messaging Details Get your lawn summer-ready wit…" at bounding box center [276, 173] width 552 height 346
